Goal: Information Seeking & Learning: Learn about a topic

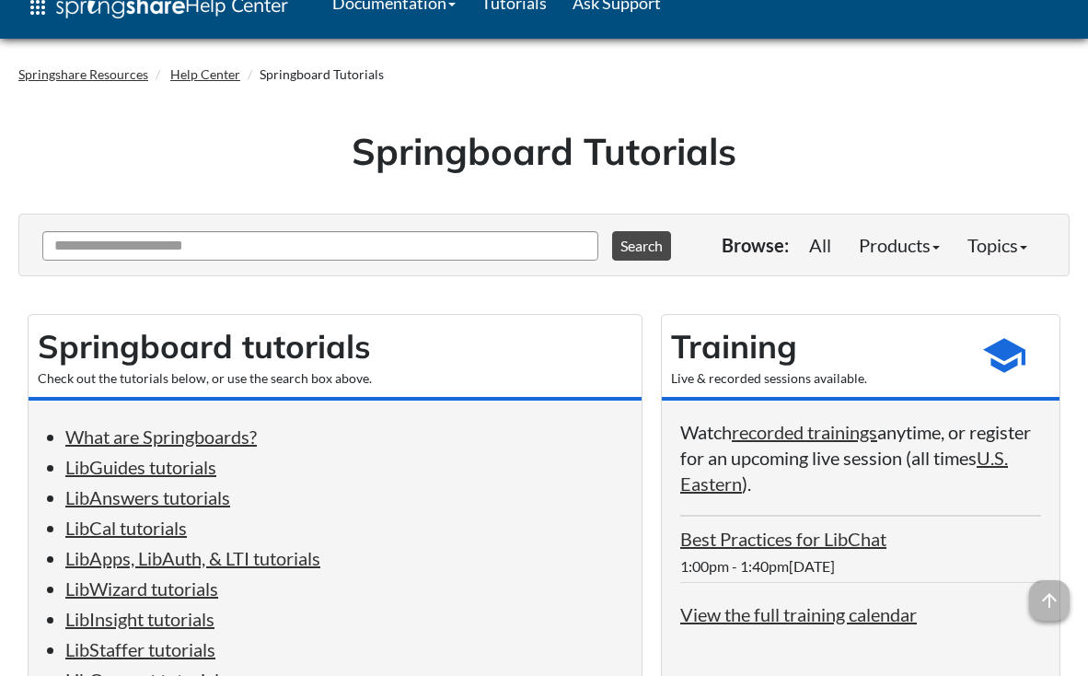
scroll to position [17, 0]
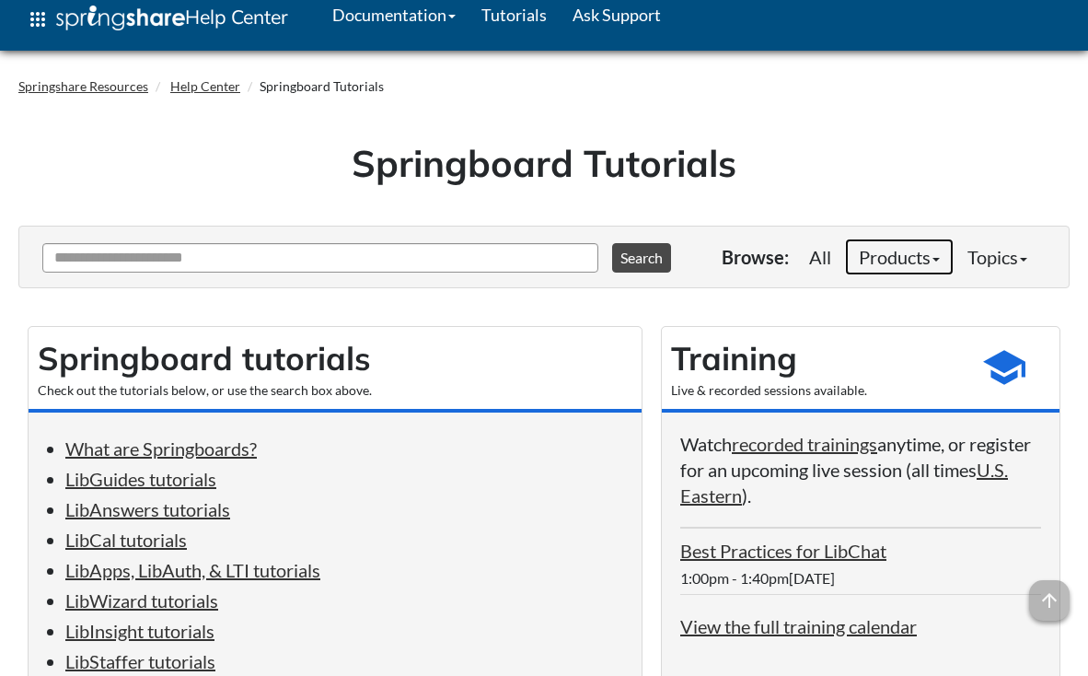
click at [902, 262] on link "Products" at bounding box center [899, 256] width 109 height 37
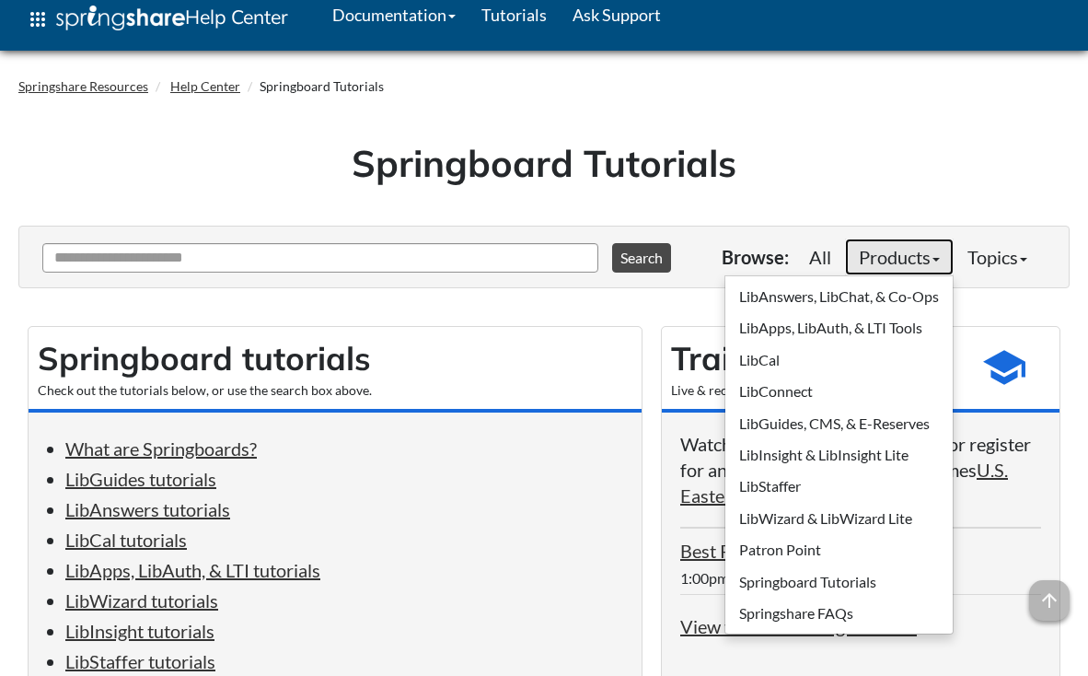
click at [902, 262] on link "Products" at bounding box center [899, 256] width 109 height 37
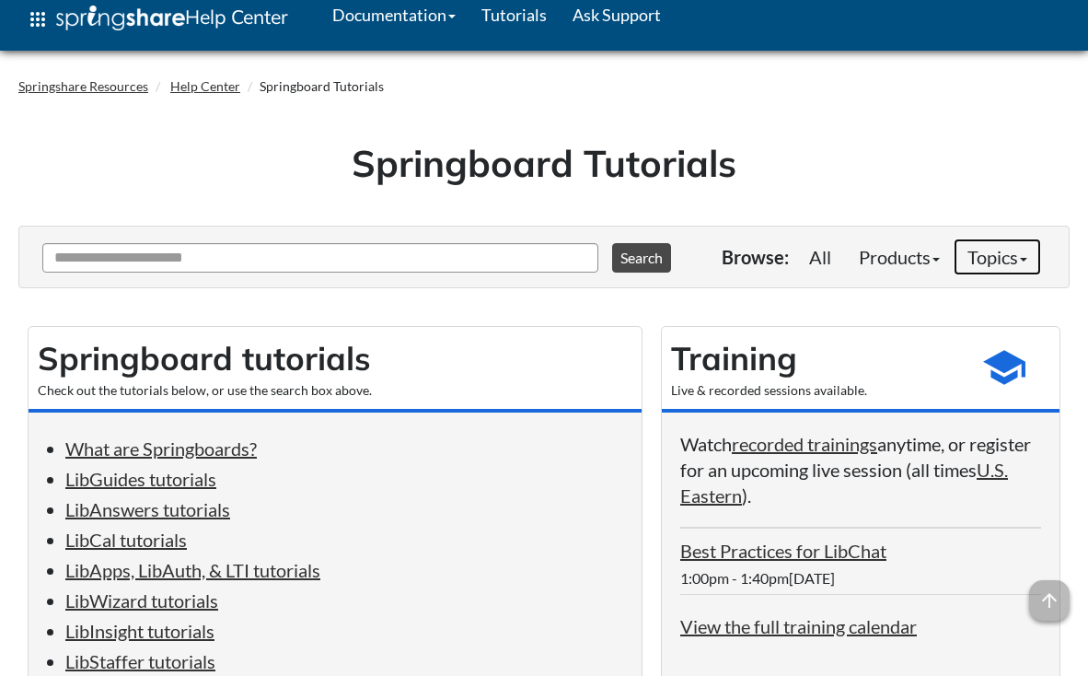
click at [1014, 270] on link "Topics" at bounding box center [997, 256] width 87 height 37
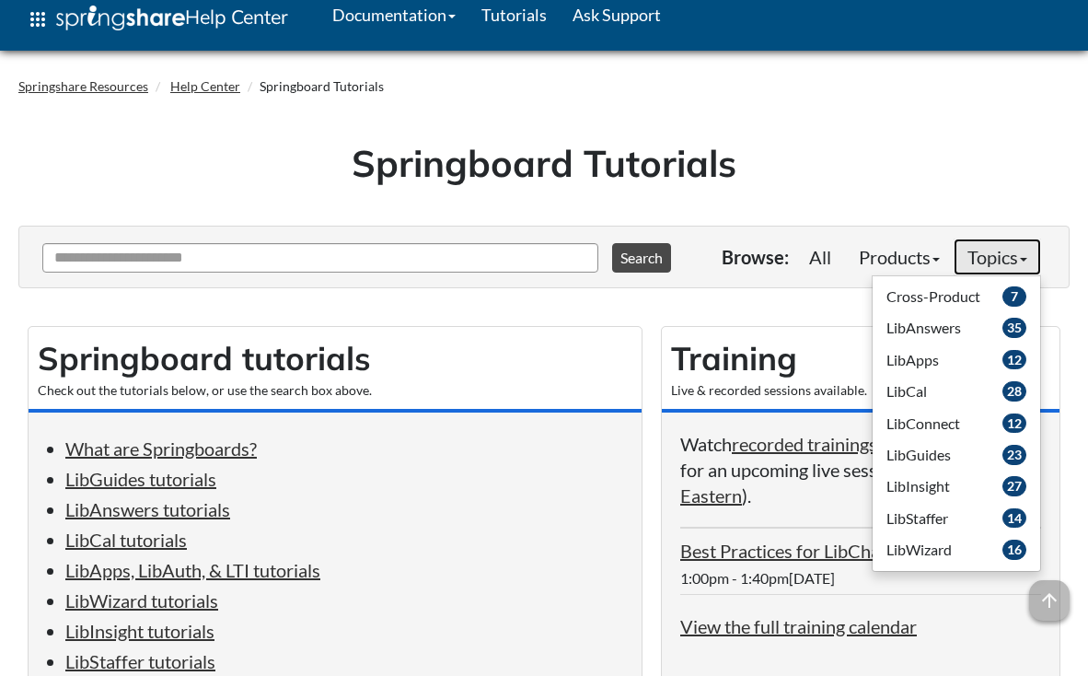
click at [1014, 270] on link "Topics" at bounding box center [997, 256] width 87 height 37
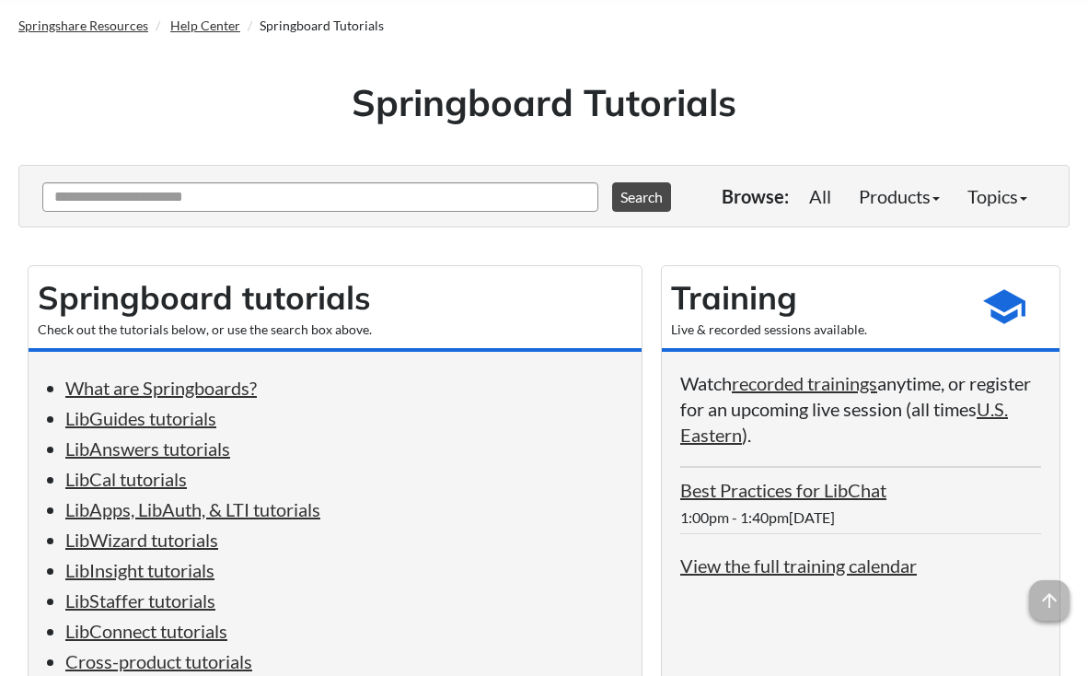
scroll to position [0, 0]
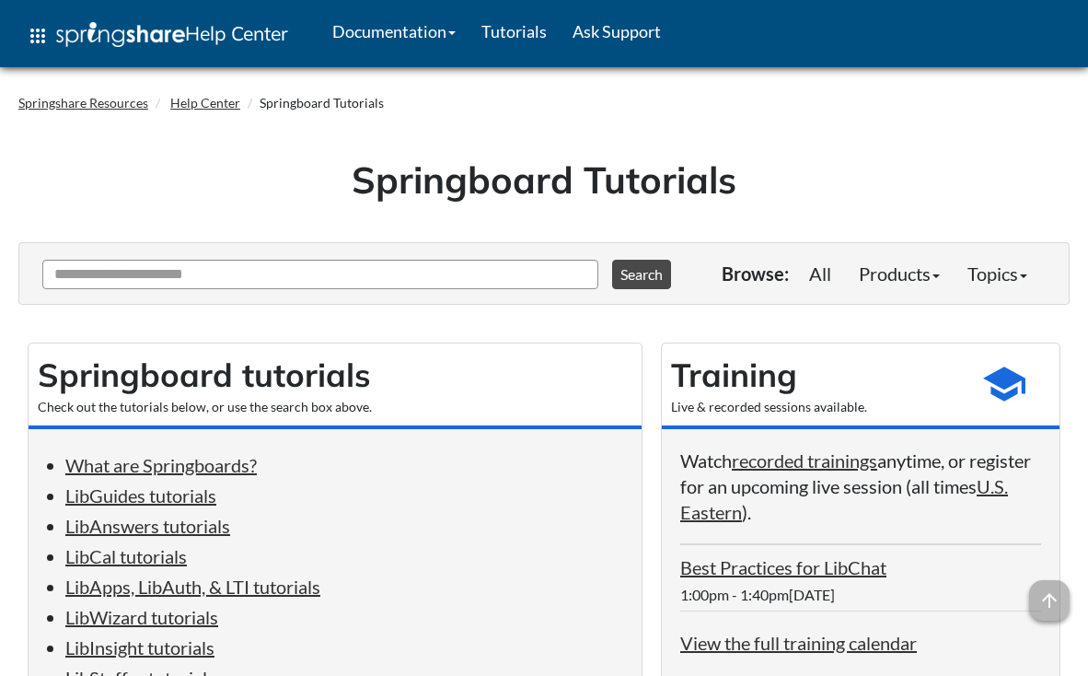
click at [873, 179] on h1 "Springboard Tutorials" at bounding box center [544, 180] width 1024 height 52
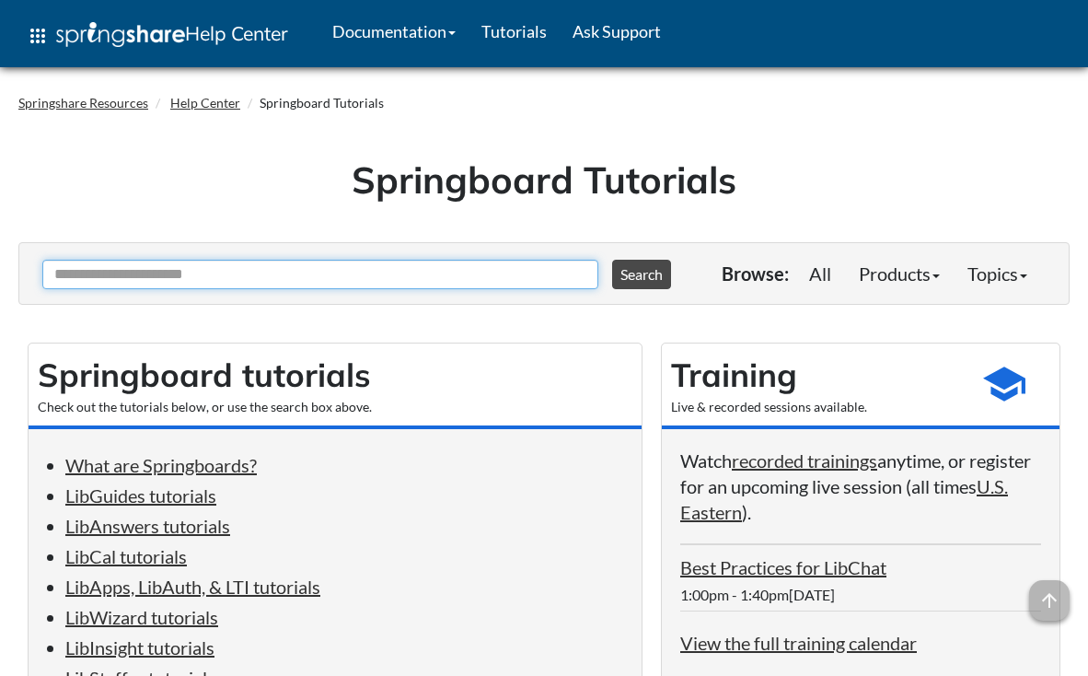
click at [248, 279] on input "Ask Another Question" at bounding box center [320, 274] width 556 height 29
click at [224, 276] on input "Ask Another Question" at bounding box center [320, 274] width 556 height 29
type input "**********"
click at [612, 260] on button "Search" at bounding box center [641, 274] width 59 height 29
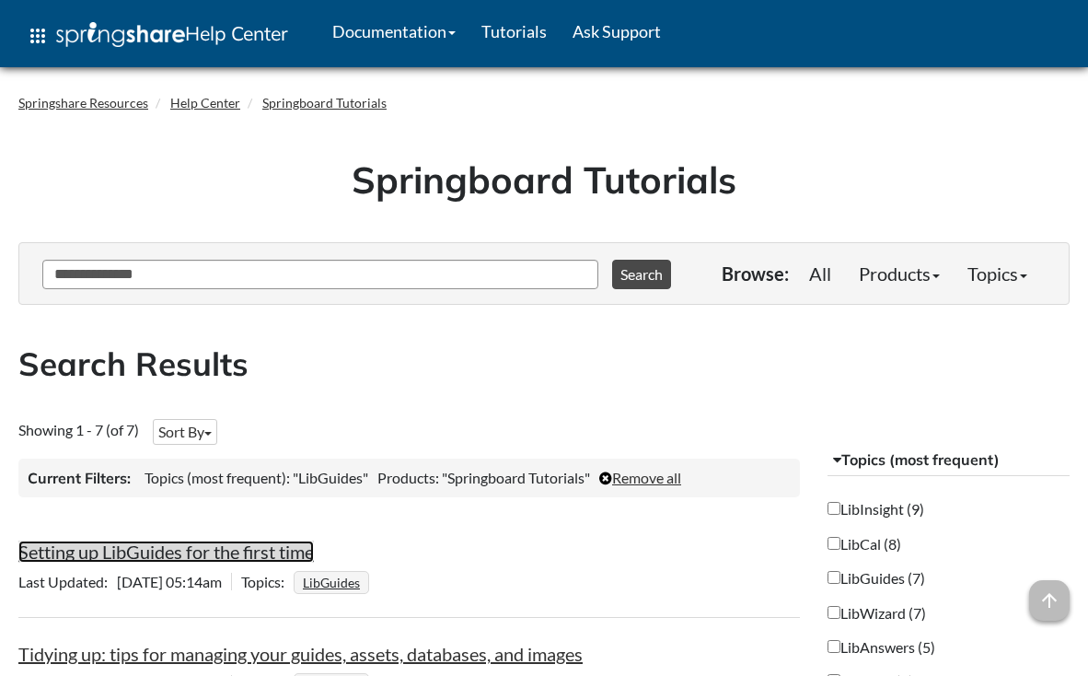
click at [150, 550] on link "Setting up LibGuides for the first time" at bounding box center [165, 551] width 295 height 22
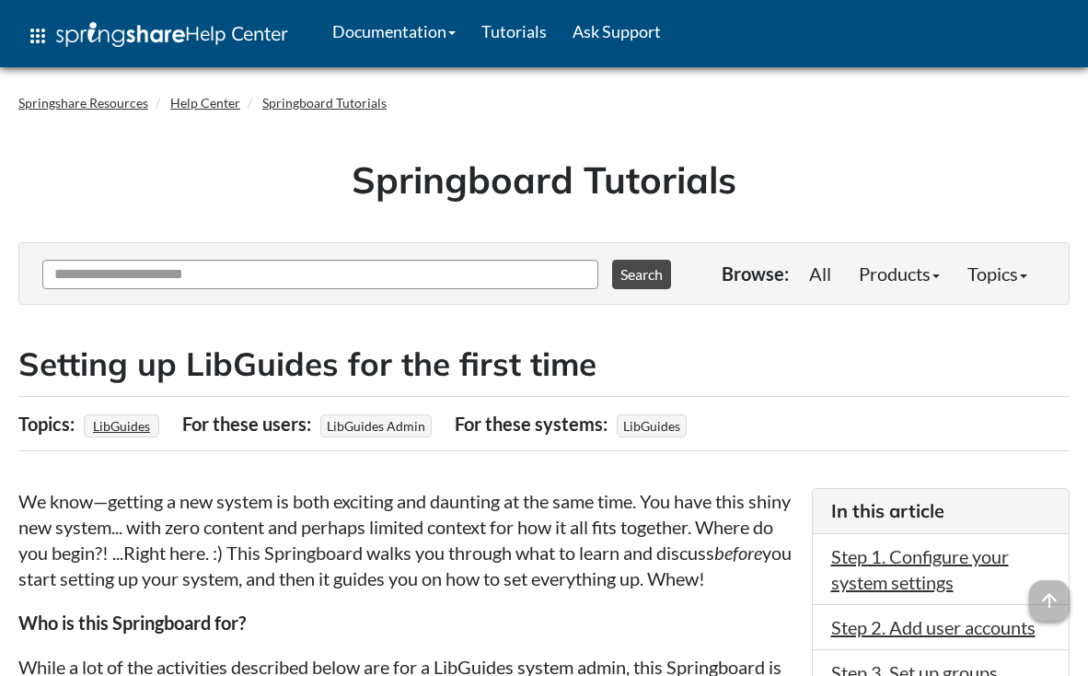
drag, startPoint x: 712, startPoint y: 52, endPoint x: 645, endPoint y: 62, distance: 68.0
click at [642, 64] on div "Springshare Sites apps Help Center [GEOGRAPHIC_DATA] Training Calendar Recorded…" at bounding box center [544, 33] width 1060 height 67
click at [613, 29] on link "Ask Support" at bounding box center [617, 31] width 114 height 46
